Goal: Transaction & Acquisition: Obtain resource

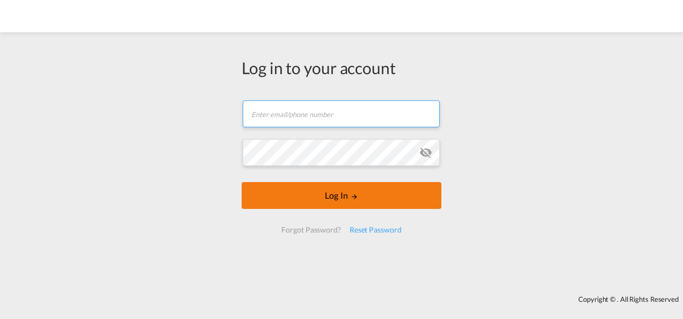
type input "[PERSON_NAME][EMAIL_ADDRESS][PERSON_NAME][DOMAIN_NAME]"
click at [348, 195] on button "Log In" at bounding box center [342, 195] width 200 height 27
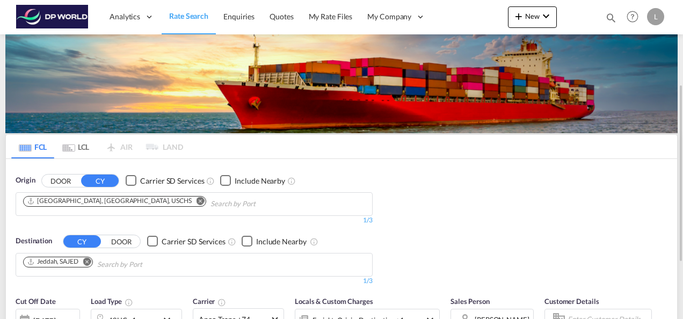
scroll to position [54, 0]
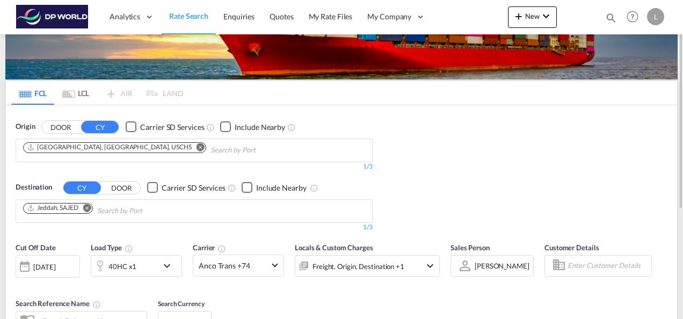
click at [197, 145] on md-icon "Remove" at bounding box center [201, 147] width 8 height 8
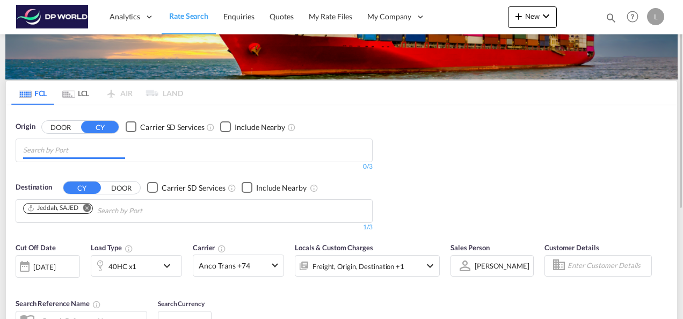
click at [96, 146] on input "Chips input." at bounding box center [74, 150] width 102 height 17
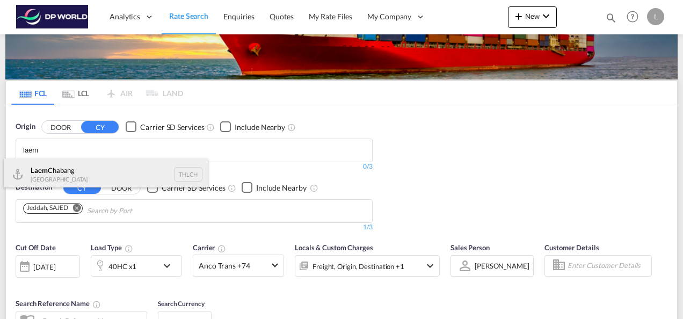
type input "laem"
click at [77, 167] on div "Laem Chabang Thailand THLCH" at bounding box center [106, 175] width 204 height 32
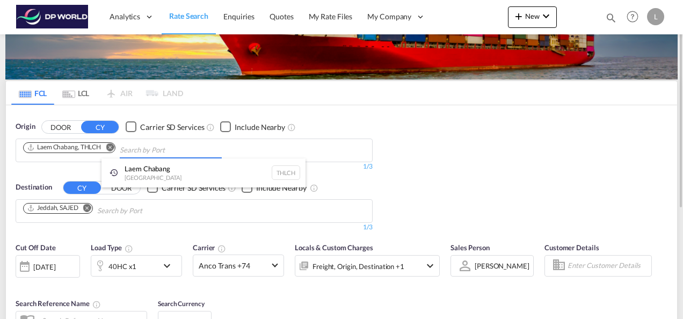
drag, startPoint x: 464, startPoint y: 153, endPoint x: 458, endPoint y: 167, distance: 15.7
click at [90, 205] on md-icon "Remove" at bounding box center [87, 208] width 8 height 8
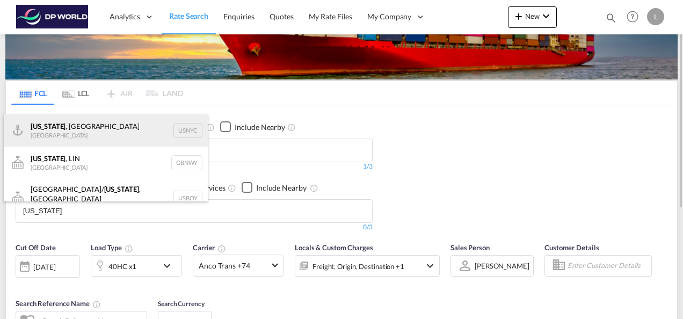
type input "[US_STATE]"
click at [65, 129] on div "[US_STATE] , [GEOGRAPHIC_DATA] [GEOGRAPHIC_DATA] USNYC" at bounding box center [106, 130] width 204 height 32
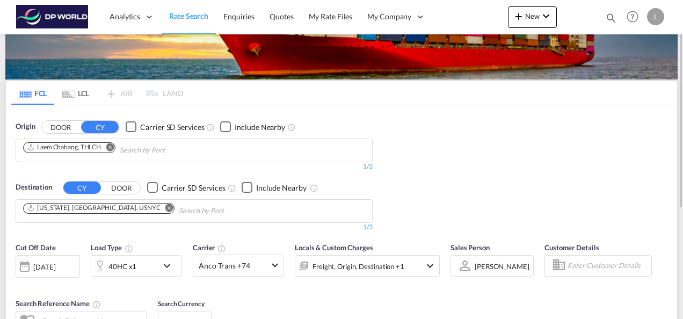
click at [479, 267] on div "[PERSON_NAME]" at bounding box center [502, 266] width 55 height 9
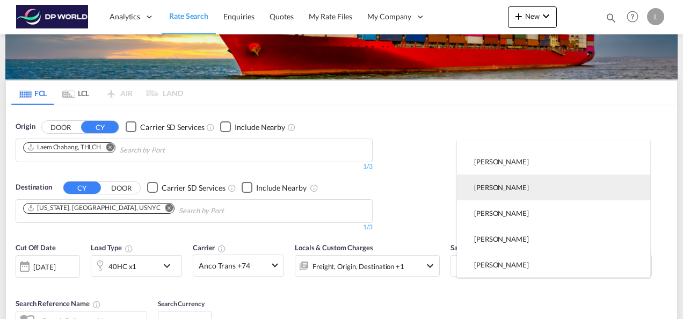
scroll to position [0, 0]
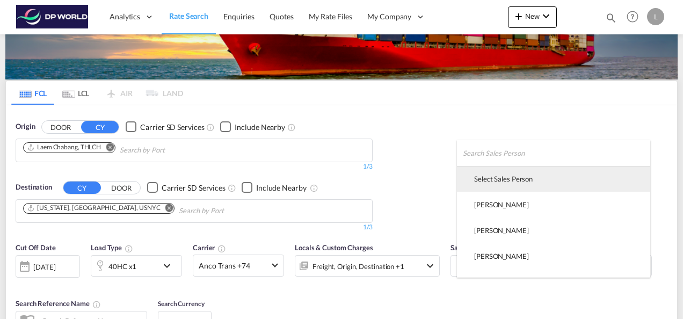
click at [496, 179] on div "Select Sales Person" at bounding box center [503, 179] width 59 height 10
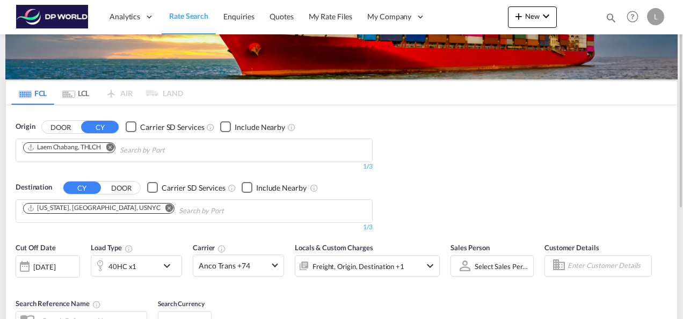
scroll to position [215, 0]
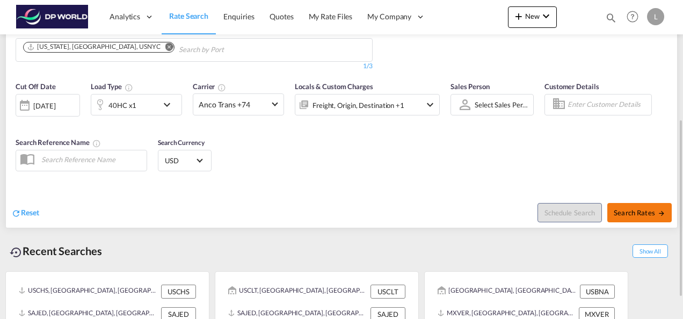
click at [631, 210] on span "Search Rates" at bounding box center [640, 212] width 52 height 9
type input "THLCH to USNYC / [DATE]"
